Goal: Task Accomplishment & Management: Use online tool/utility

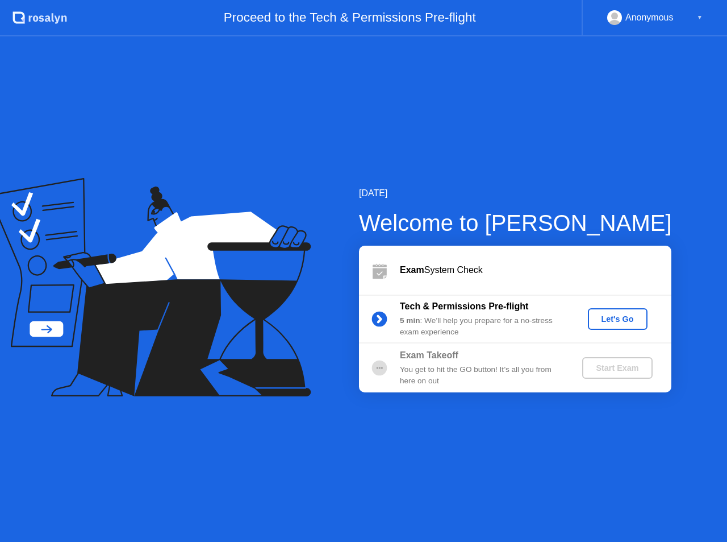
click at [610, 322] on div "Let's Go" at bounding box center [618, 318] width 51 height 9
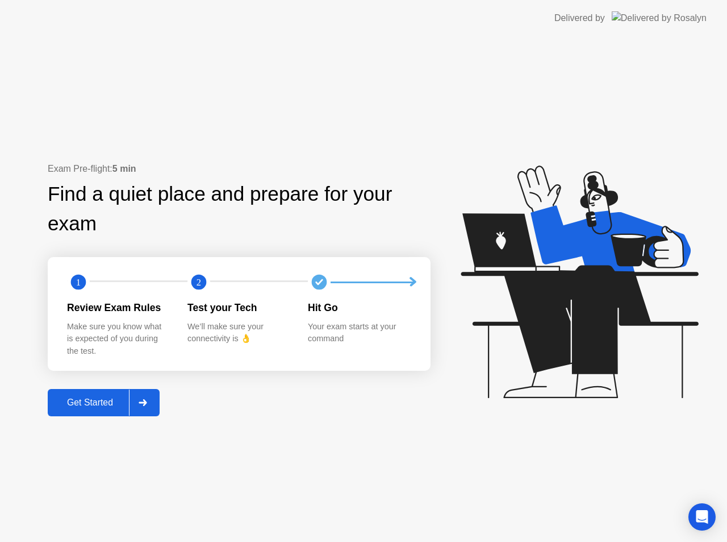
click at [110, 397] on div "Get Started" at bounding box center [90, 402] width 78 height 10
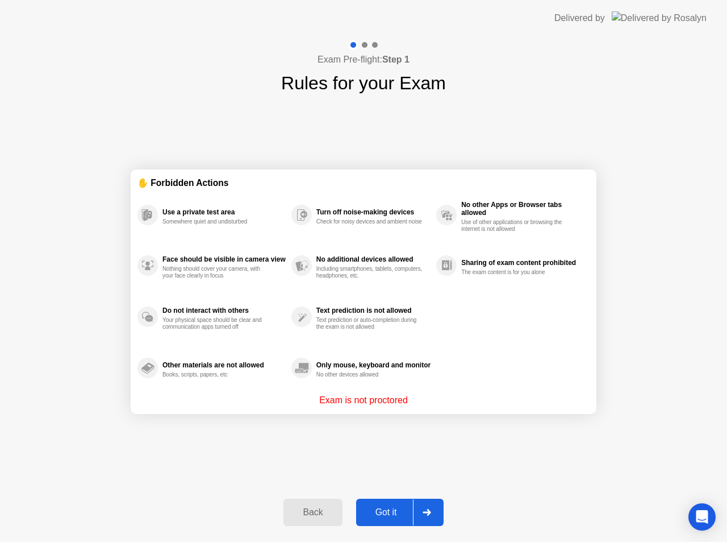
click at [376, 508] on div "Got it" at bounding box center [386, 512] width 53 height 10
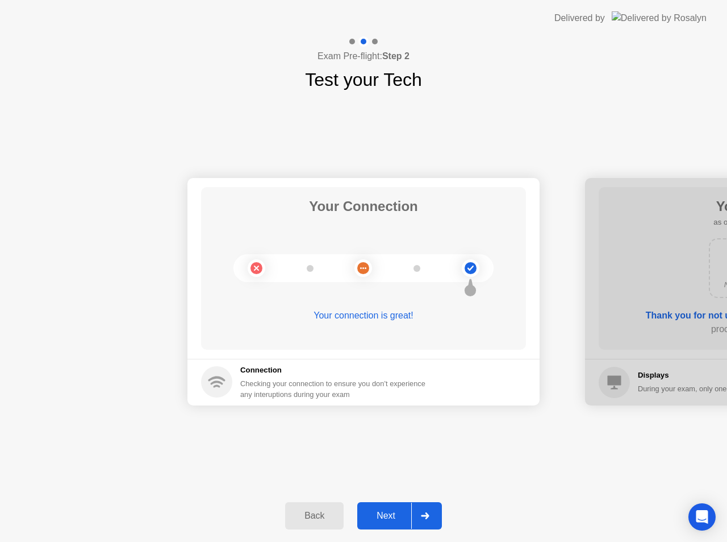
click at [391, 513] on div "Next" at bounding box center [386, 515] width 51 height 10
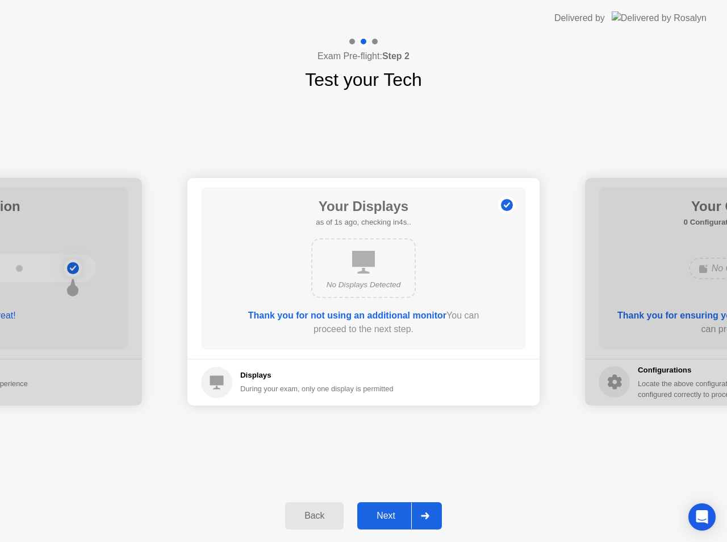
click at [393, 511] on div "Next" at bounding box center [386, 515] width 51 height 10
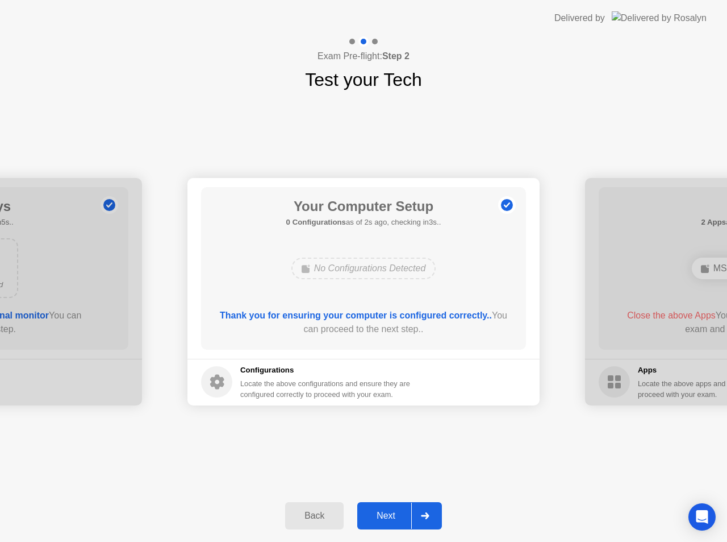
click at [388, 515] on div "Next" at bounding box center [386, 515] width 51 height 10
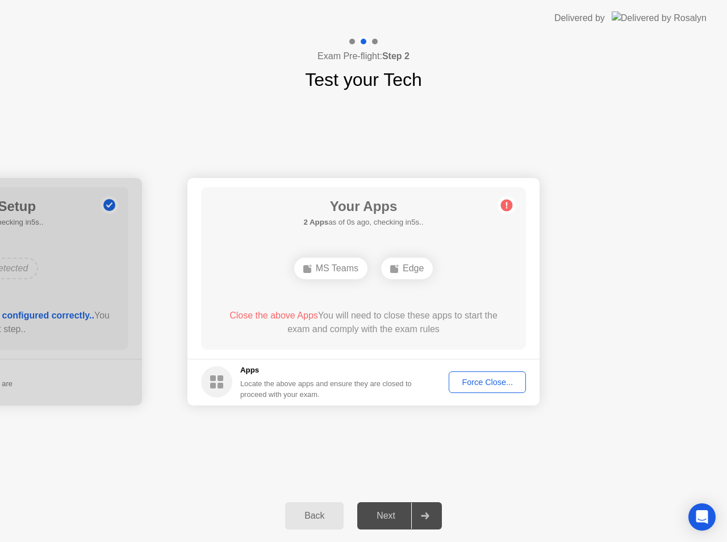
click at [477, 382] on div "Force Close..." at bounding box center [487, 381] width 69 height 9
click at [464, 375] on button "Force Close..." at bounding box center [487, 382] width 77 height 22
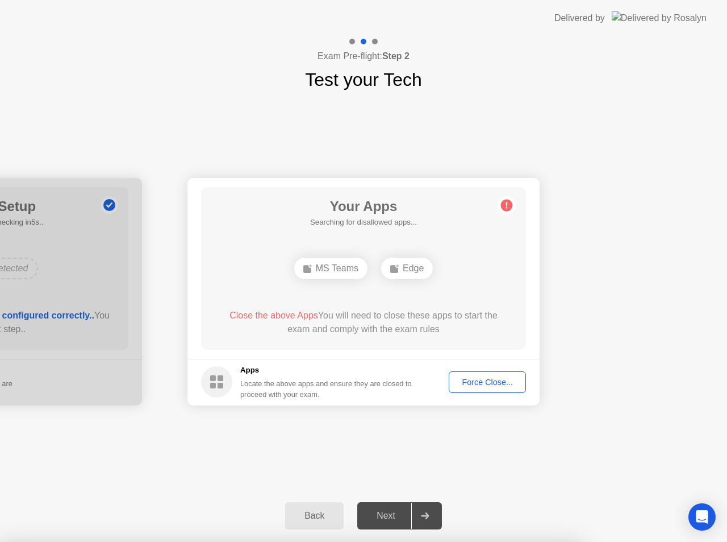
click at [485, 377] on div "Force Close..." at bounding box center [487, 381] width 69 height 9
click at [453, 382] on div "Force Close..." at bounding box center [487, 381] width 69 height 9
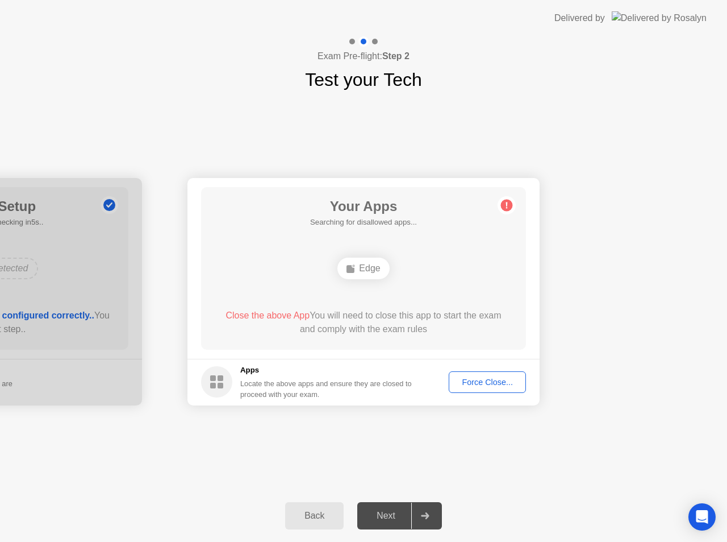
click at [510, 207] on circle at bounding box center [507, 205] width 12 height 12
click at [505, 207] on circle at bounding box center [507, 205] width 12 height 12
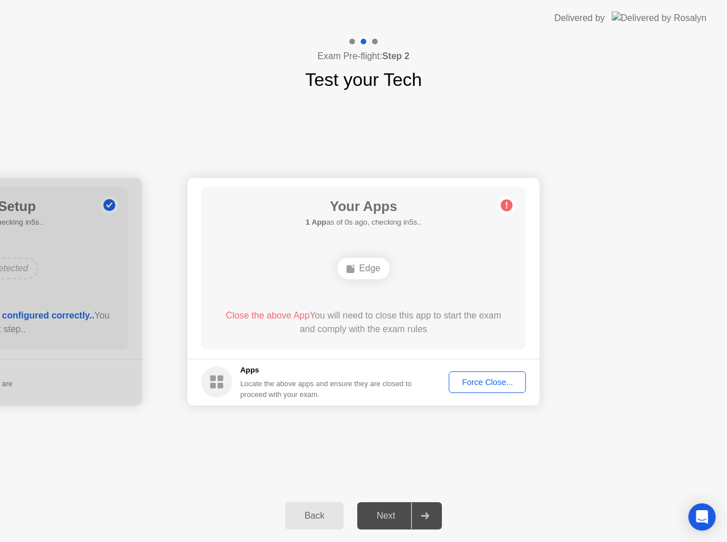
click at [505, 207] on circle at bounding box center [507, 205] width 12 height 12
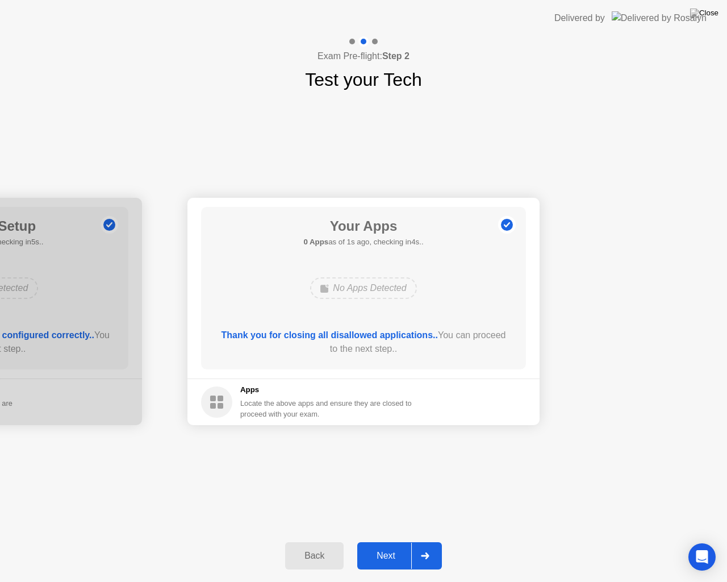
click at [390, 541] on div "Next" at bounding box center [386, 556] width 51 height 10
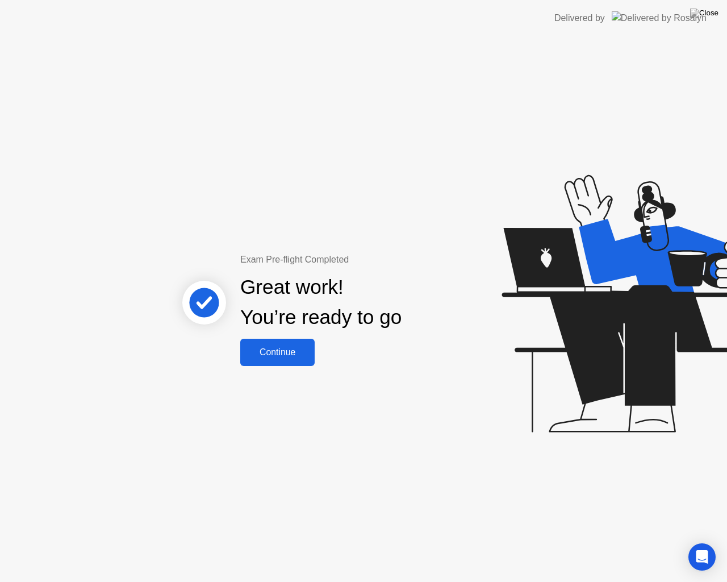
click at [287, 357] on div "Continue" at bounding box center [278, 352] width 68 height 10
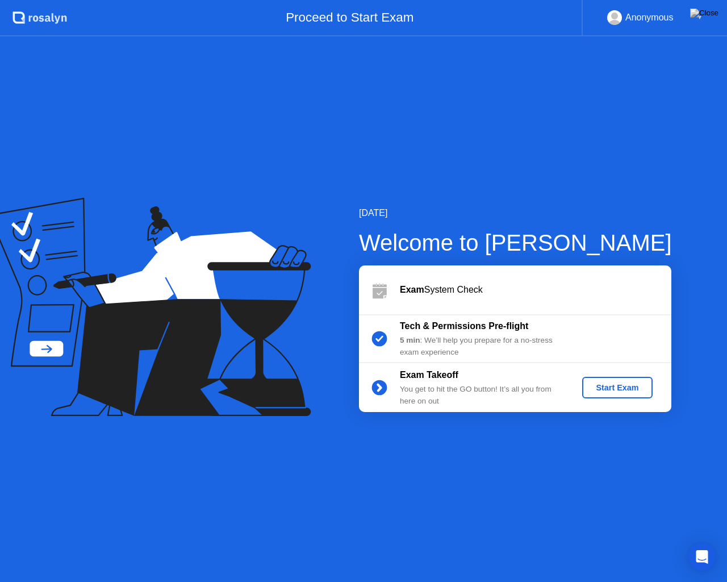
click at [425, 343] on div "5 min : We’ll help you prepare for a no-stress exam experience" at bounding box center [482, 346] width 164 height 23
click at [432, 319] on div "Tech & Permissions Pre-flight" at bounding box center [482, 326] width 164 height 14
click at [701, 541] on icon "Open Intercom Messenger" at bounding box center [702, 557] width 13 height 15
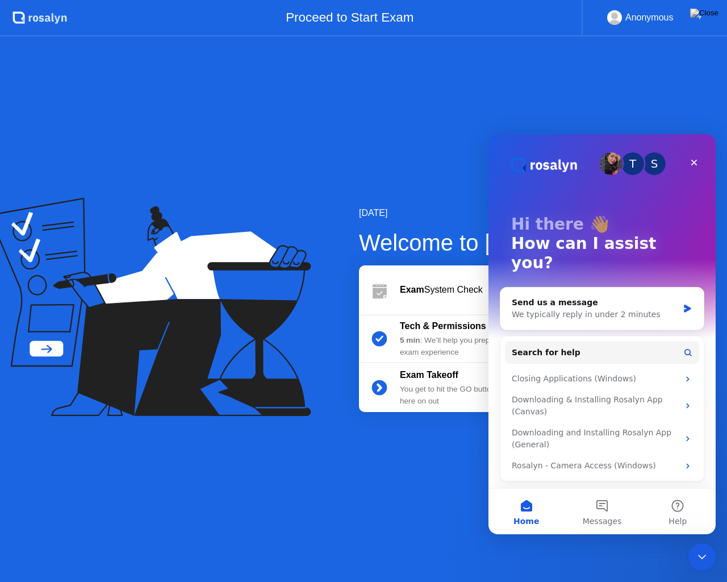
click at [700, 541] on icon "Close Intercom Messenger" at bounding box center [702, 557] width 8 height 5
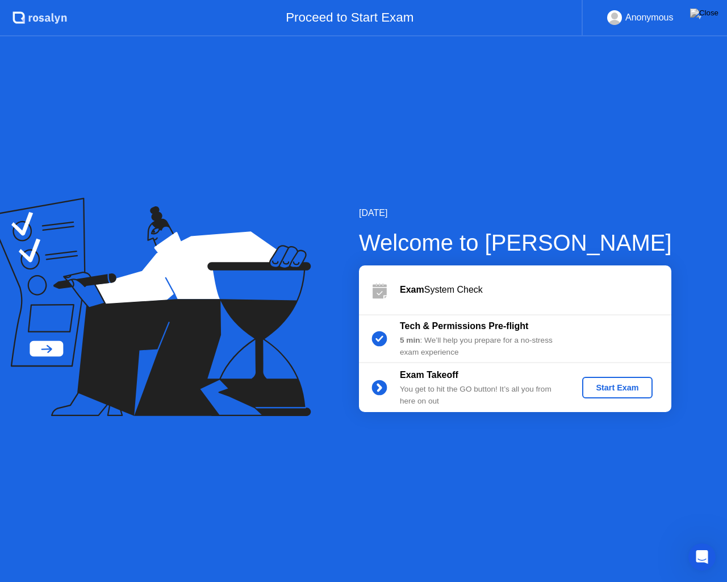
click at [437, 333] on div "Tech & Permissions Pre-flight" at bounding box center [482, 326] width 164 height 14
click at [589, 385] on div "Start Exam" at bounding box center [617, 387] width 61 height 9
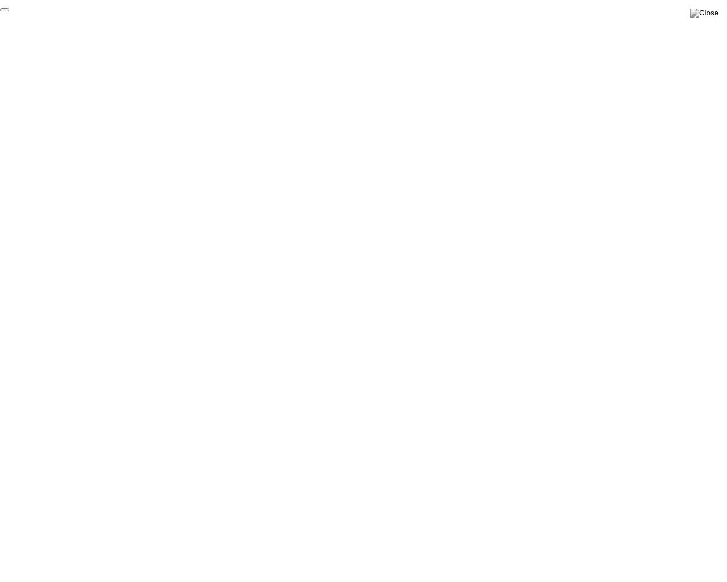
click div "End Proctoring Session"
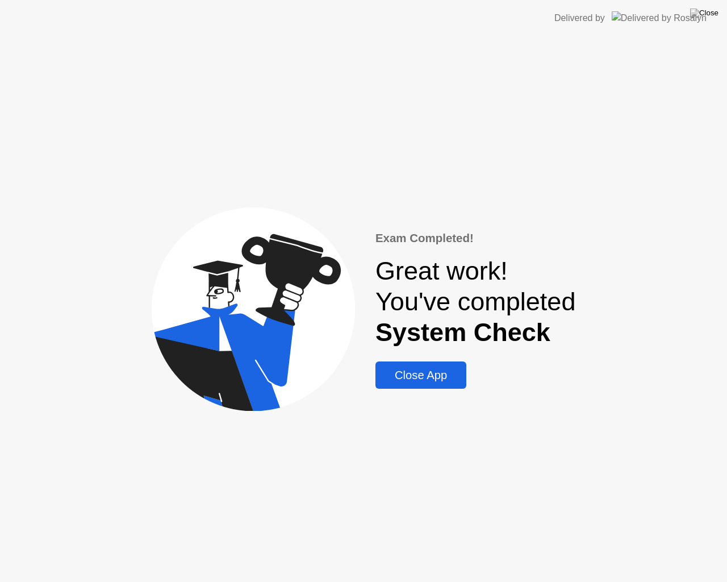
click at [443, 376] on div "Close App" at bounding box center [421, 375] width 84 height 13
